Goal: Information Seeking & Learning: Learn about a topic

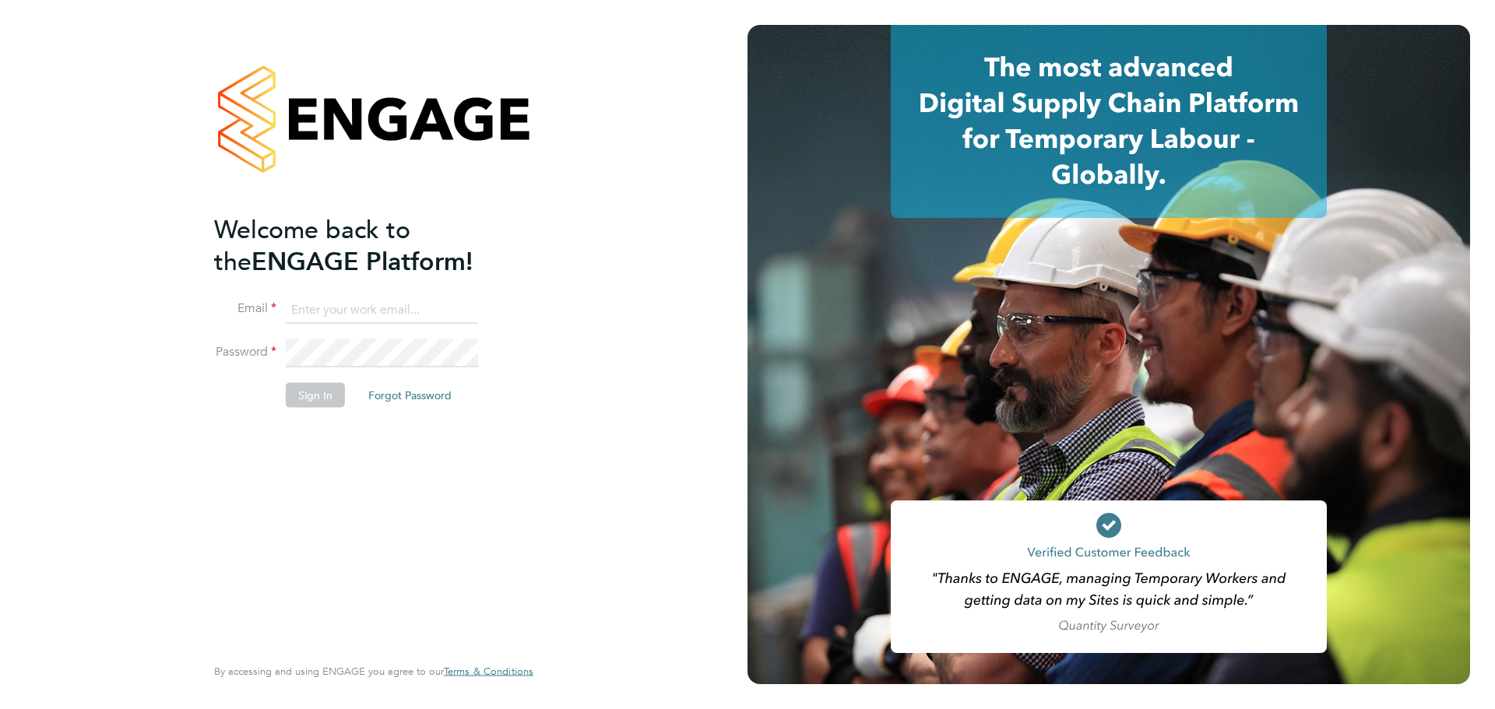
type input "laurence.Elkington@huntereducation.co.uk"
click at [307, 390] on button "Sign In" at bounding box center [315, 394] width 59 height 25
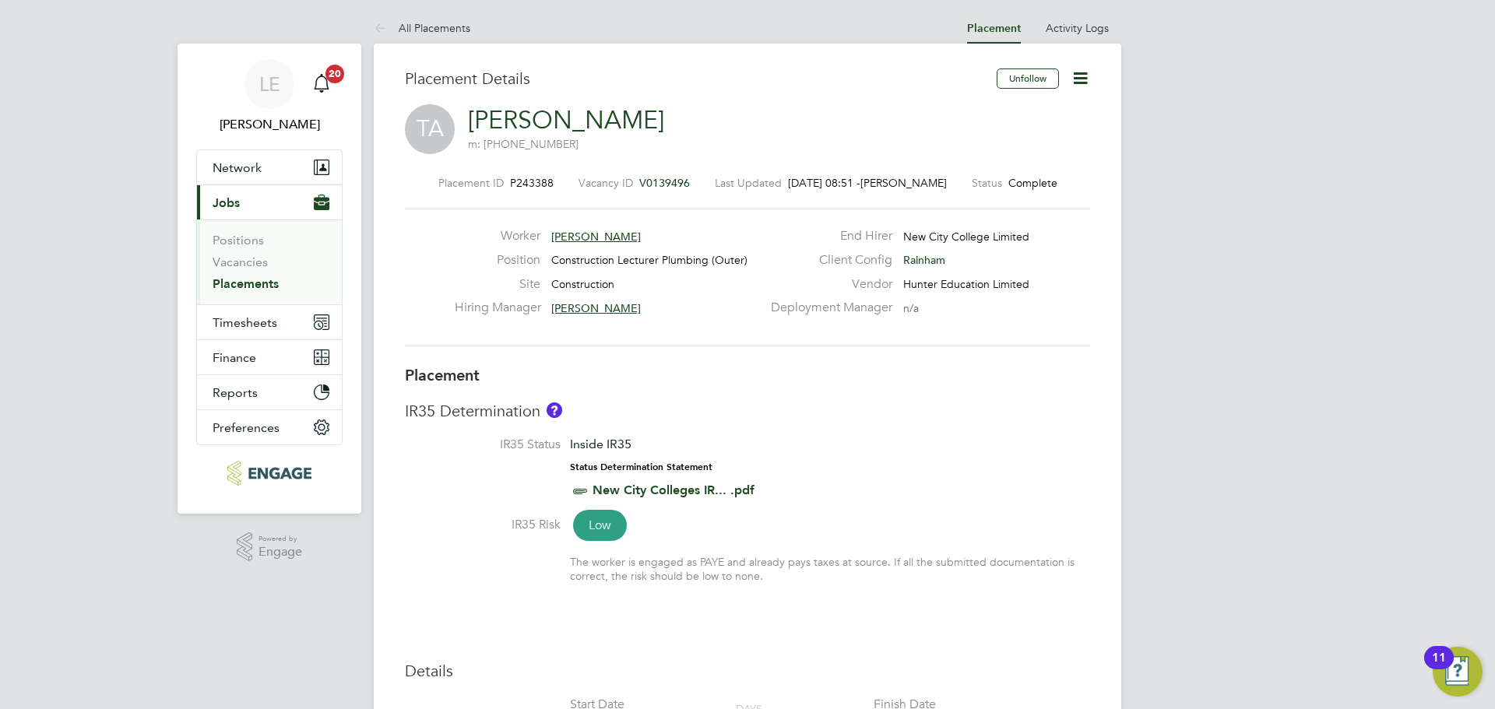
click at [236, 201] on span "Jobs" at bounding box center [226, 202] width 27 height 15
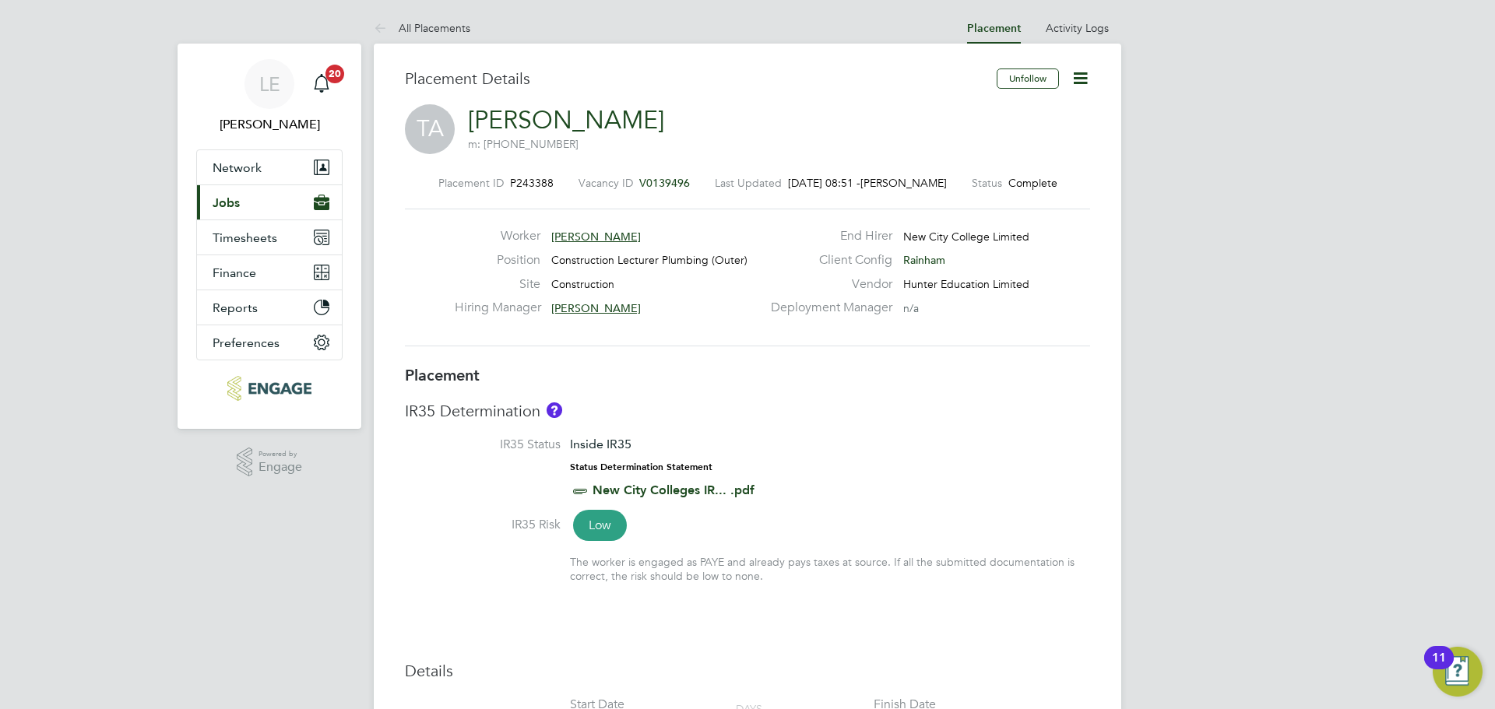
click at [234, 210] on button "Current page: Jobs" at bounding box center [269, 202] width 145 height 34
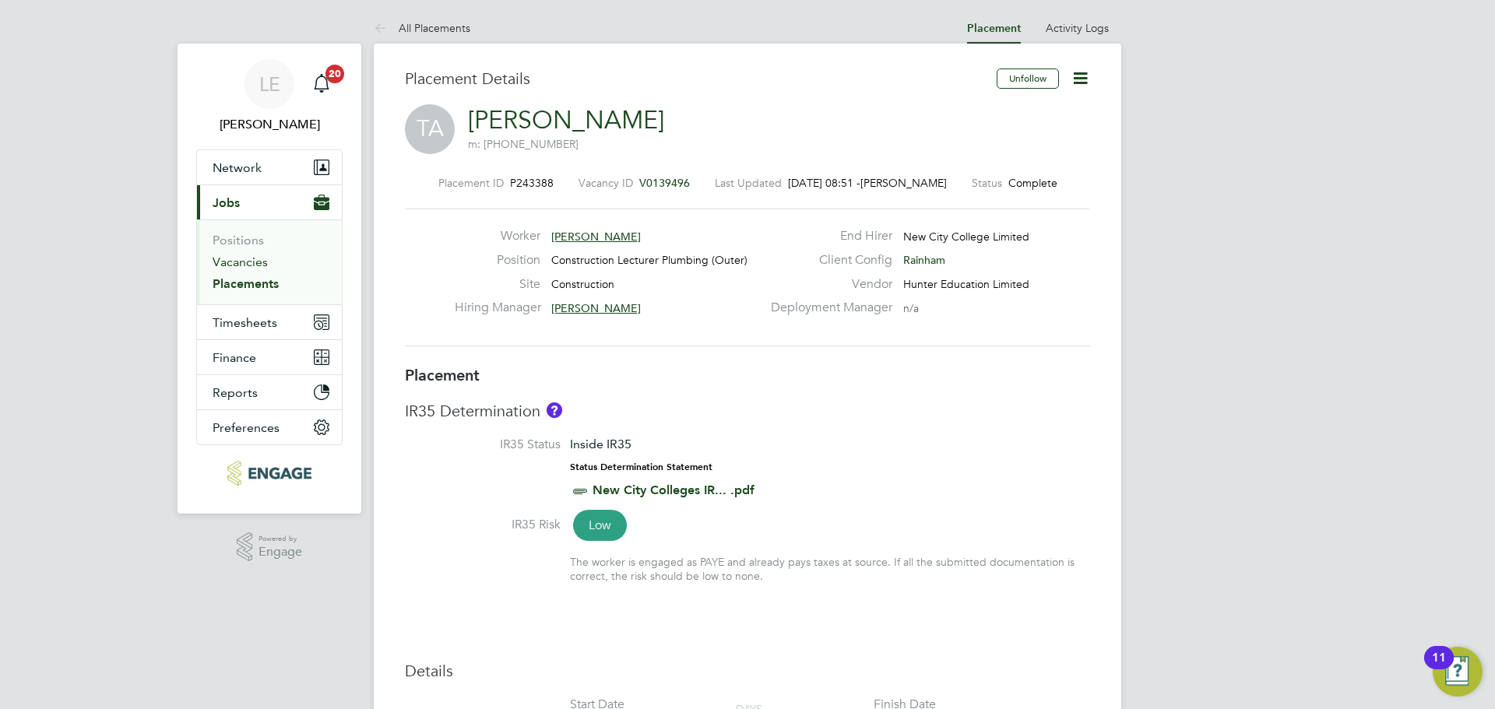
click at [234, 255] on link "Vacancies" at bounding box center [240, 262] width 55 height 15
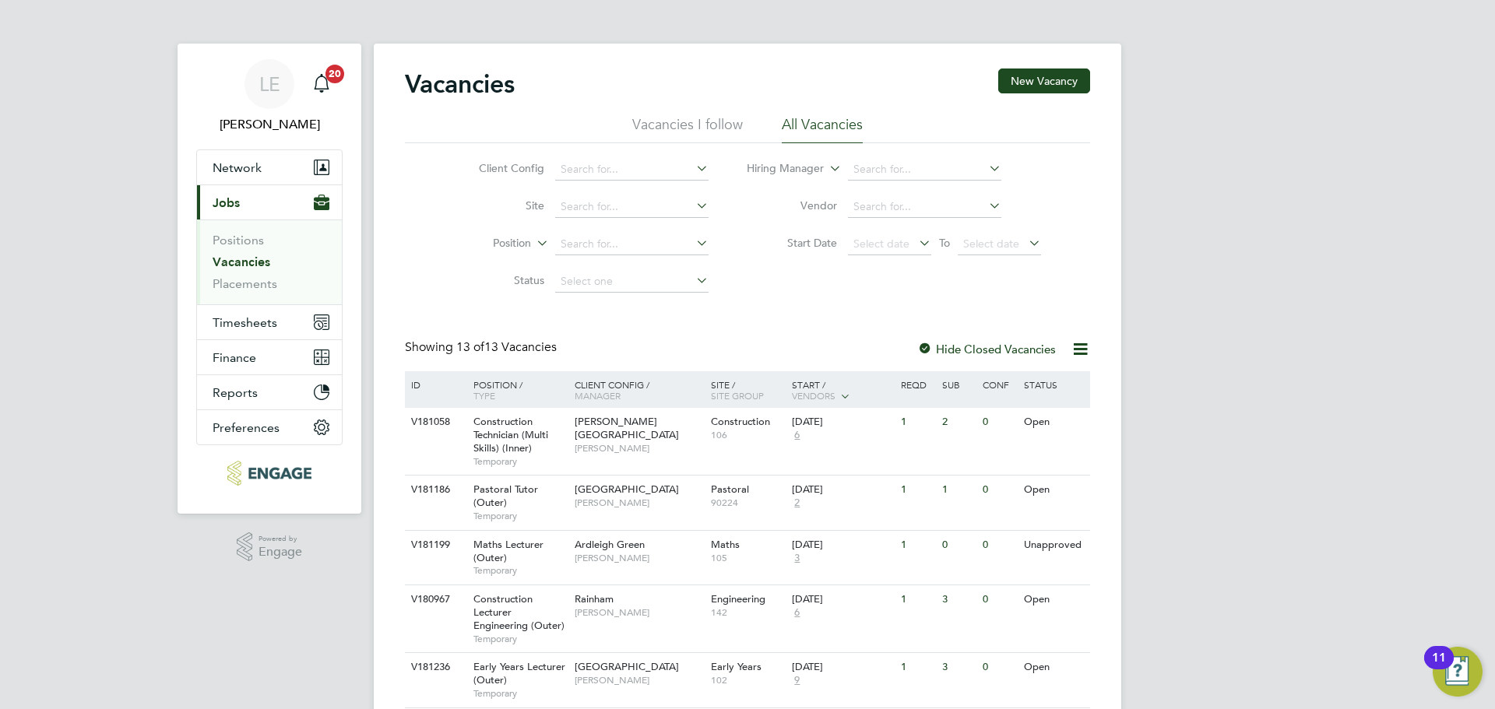
click at [694, 130] on li "Vacancies I follow" at bounding box center [687, 129] width 111 height 28
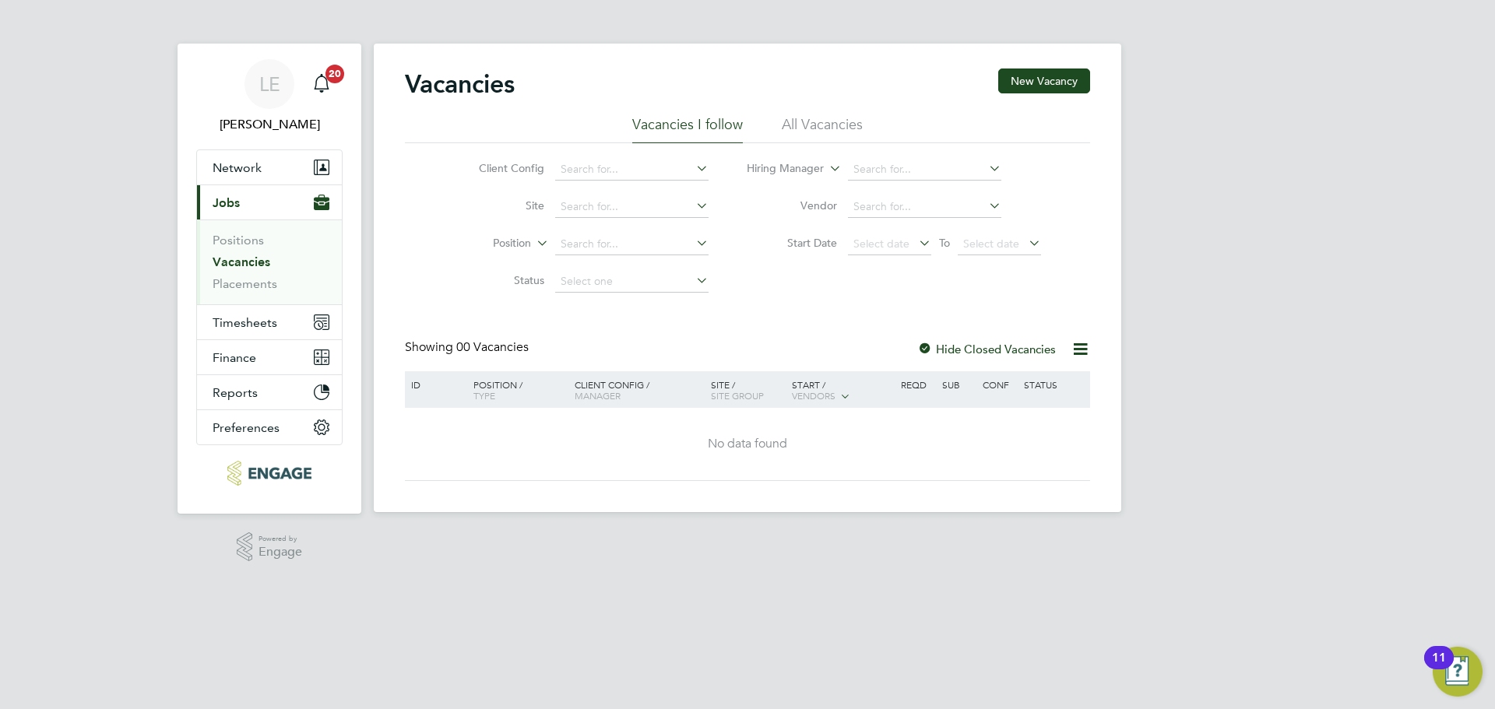
click at [802, 130] on li "All Vacancies" at bounding box center [822, 129] width 81 height 28
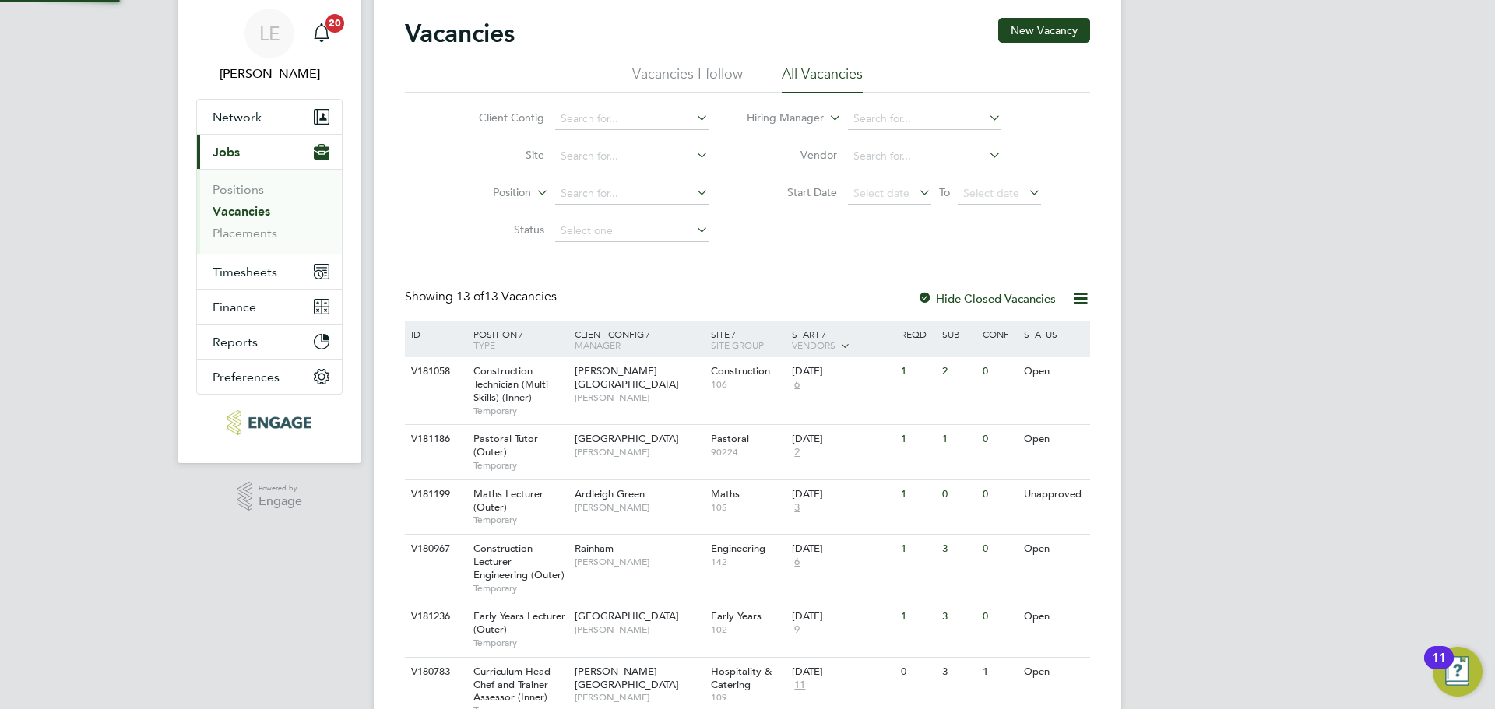
scroll to position [78, 0]
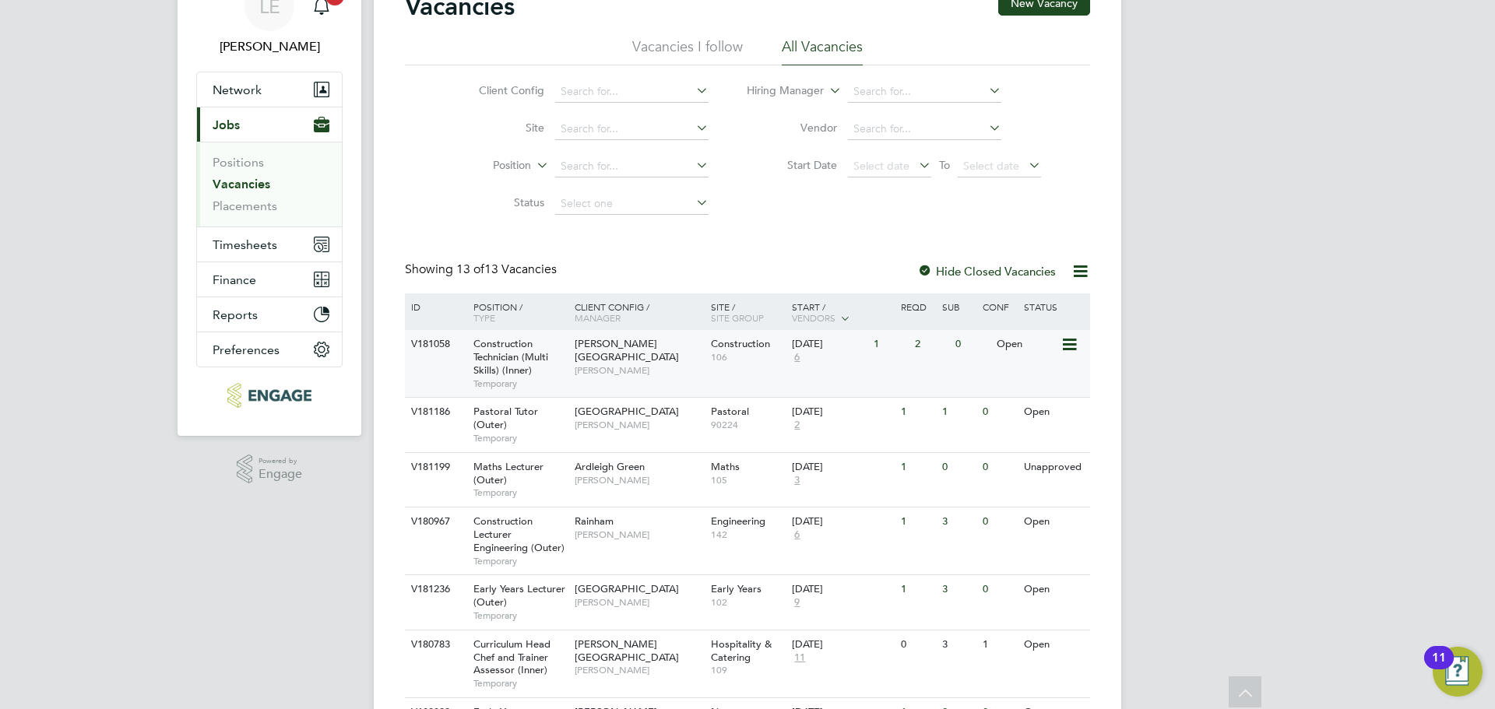
click at [801, 355] on span "6" at bounding box center [797, 357] width 10 height 13
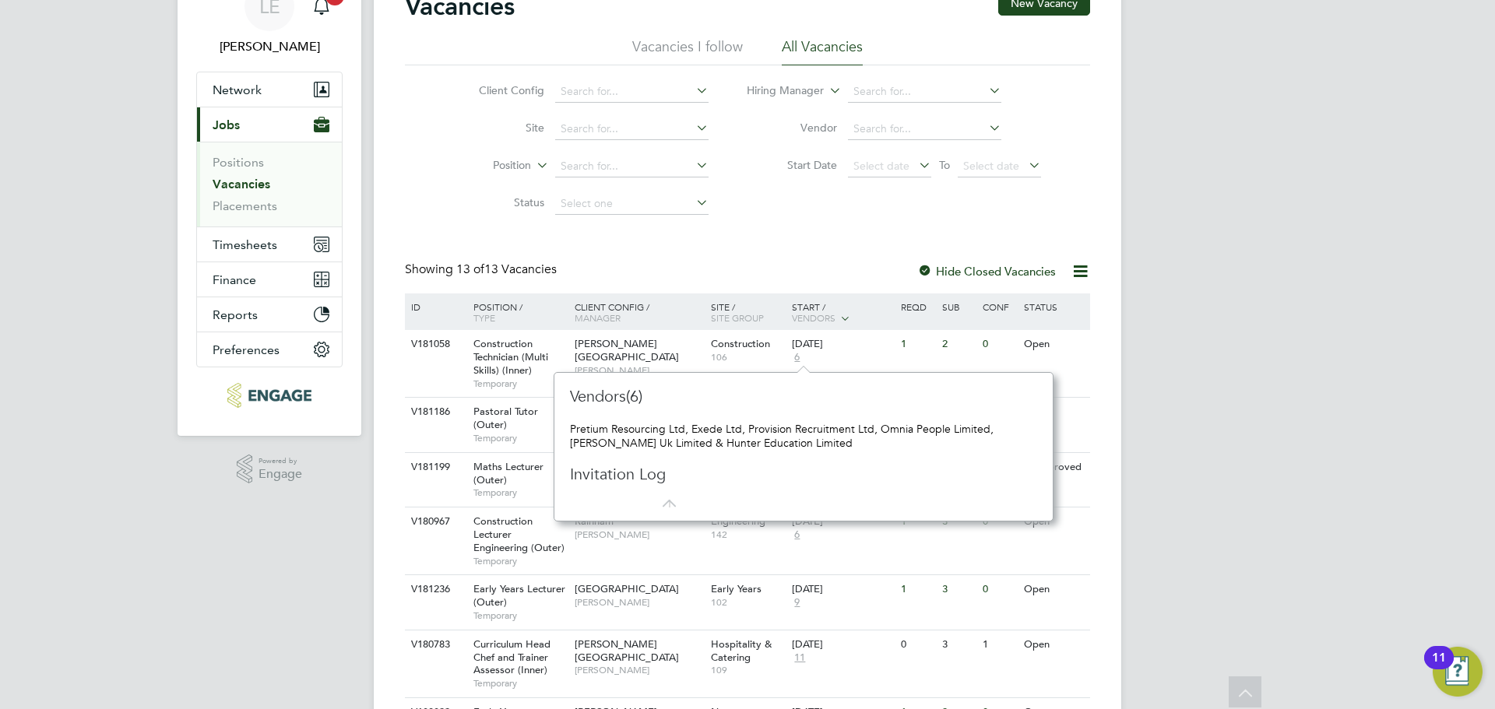
click at [824, 272] on div "Showing 13 of 13 Vacancies Hide Closed Vacancies" at bounding box center [747, 278] width 685 height 32
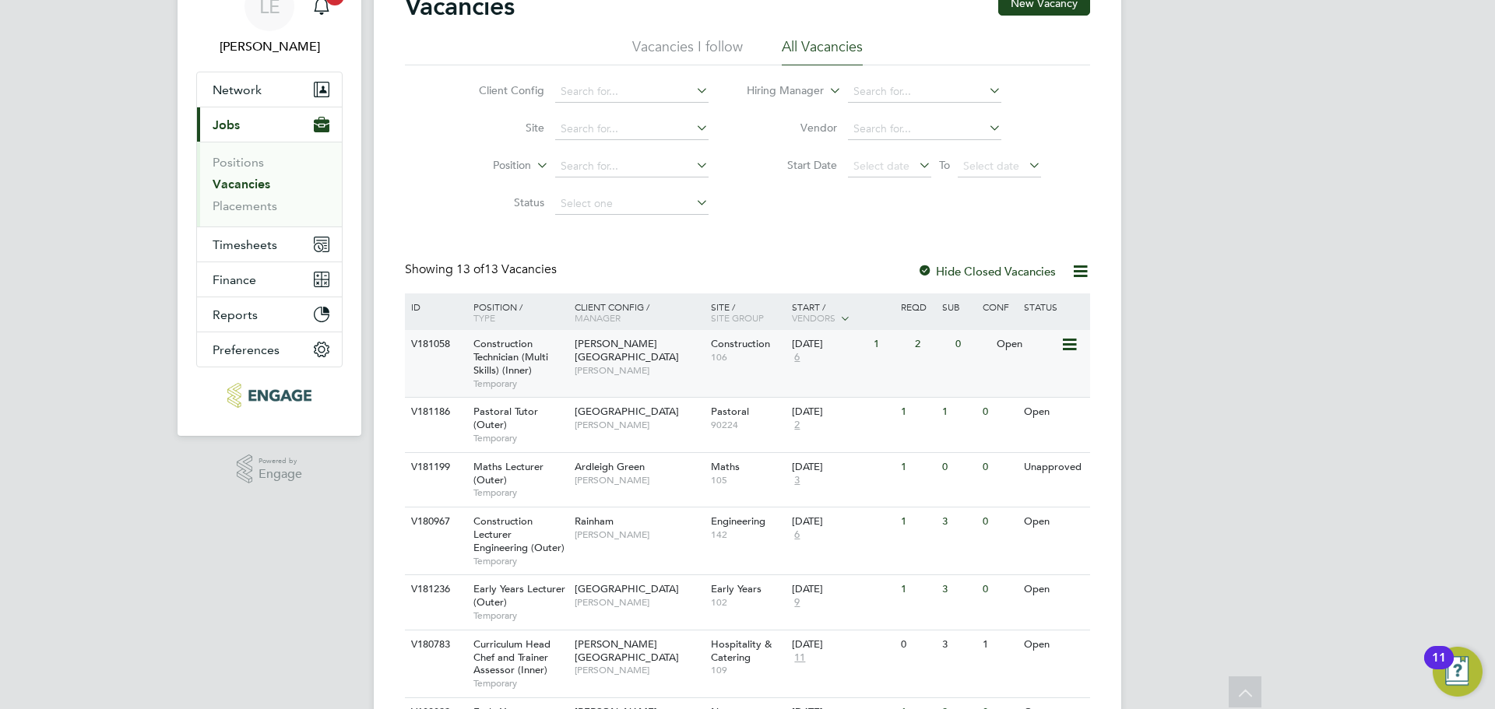
click at [799, 350] on div "[DATE]" at bounding box center [829, 344] width 74 height 13
click at [798, 357] on span "6" at bounding box center [797, 357] width 10 height 13
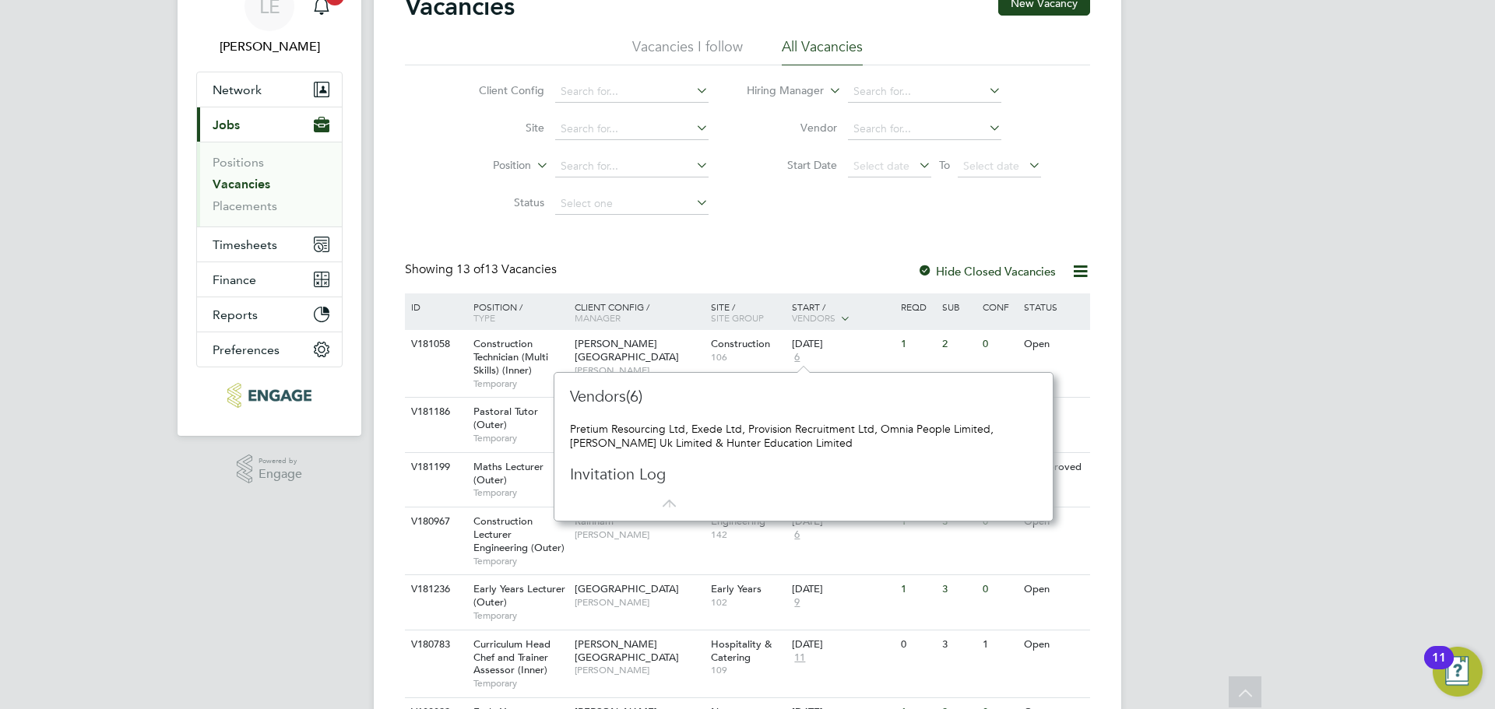
click at [1194, 319] on div "LE Laurence Elkington Notifications 20 Applications: Network Team Members Busin…" at bounding box center [747, 562] width 1495 height 1281
